Goal: Task Accomplishment & Management: Manage account settings

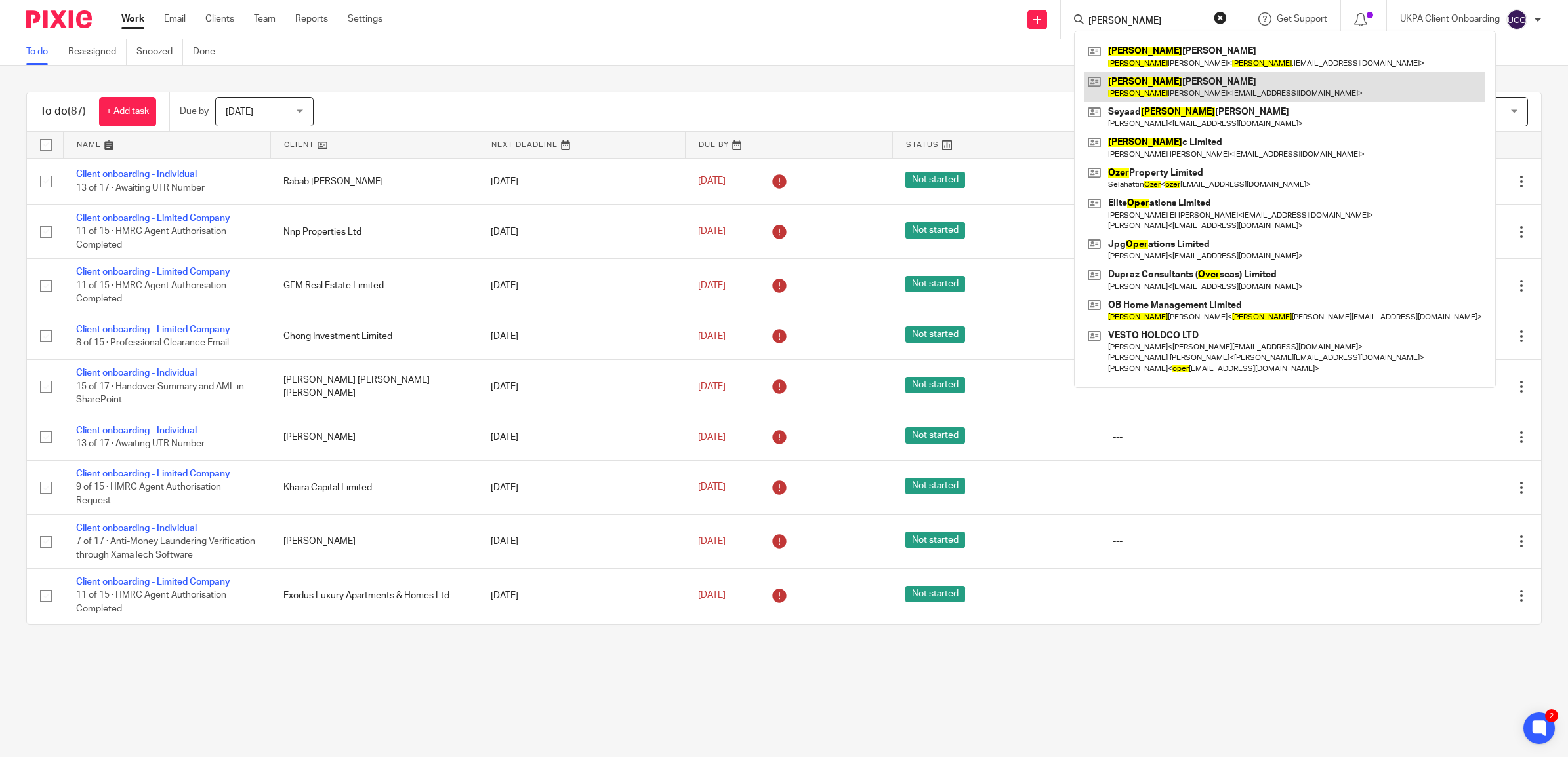
type input "[PERSON_NAME]"
click at [1185, 97] on link at bounding box center [1284, 87] width 401 height 30
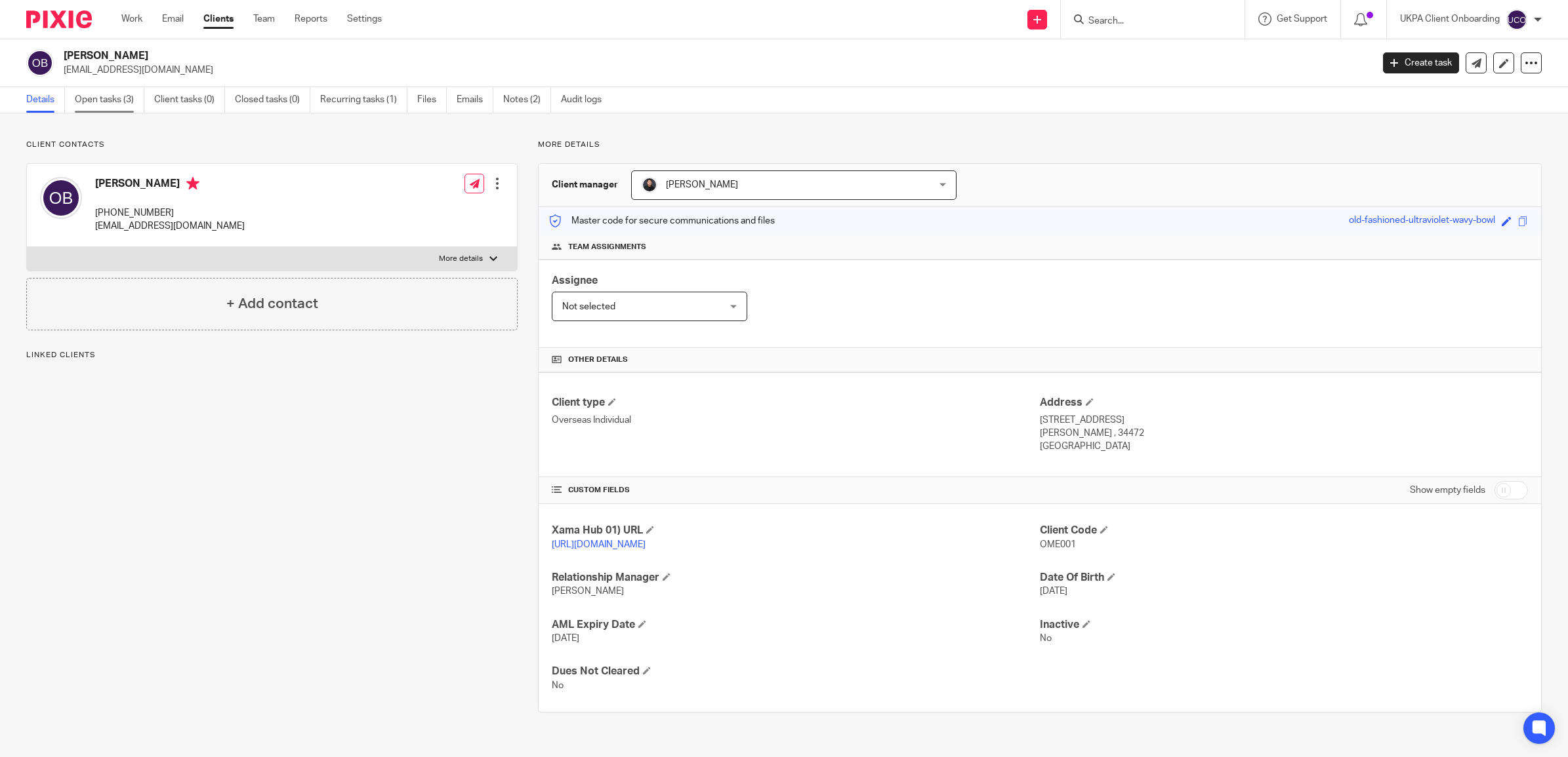
click at [110, 100] on link "Open tasks (3)" at bounding box center [109, 100] width 70 height 25
